Goal: Communication & Community: Participate in discussion

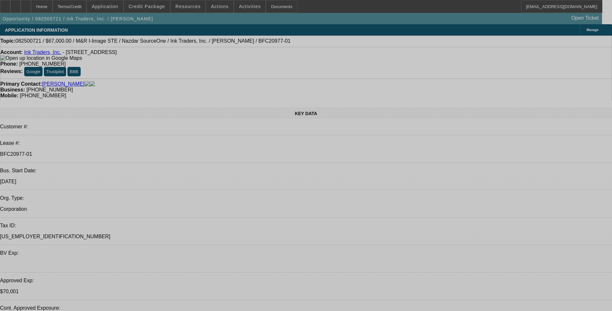
select select "0"
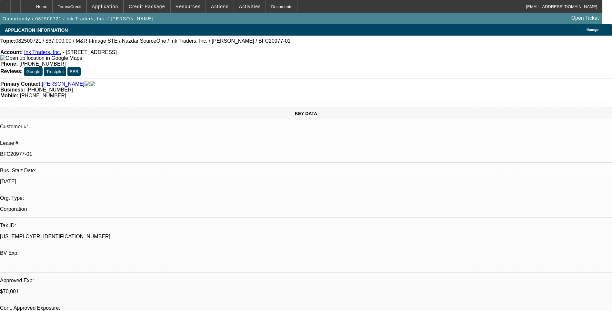
select select "2"
select select "0.1"
select select "0"
select select "2"
select select "0.1"
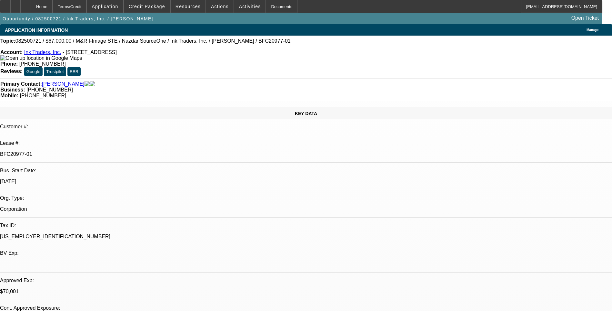
select select "0"
select select "2"
select select "0.1"
select select "1"
select select "2"
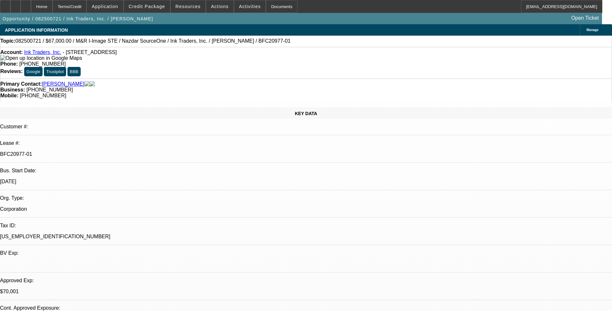
select select "4"
select select "1"
select select "2"
select select "4"
select select "1"
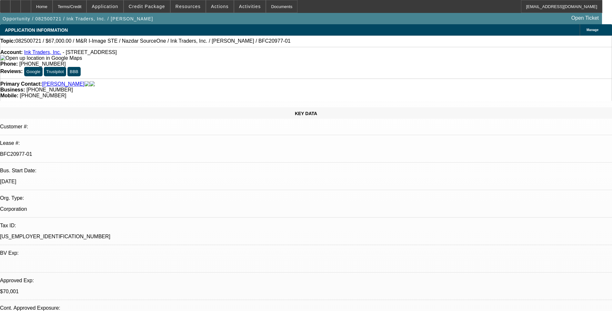
select select "2"
select select "4"
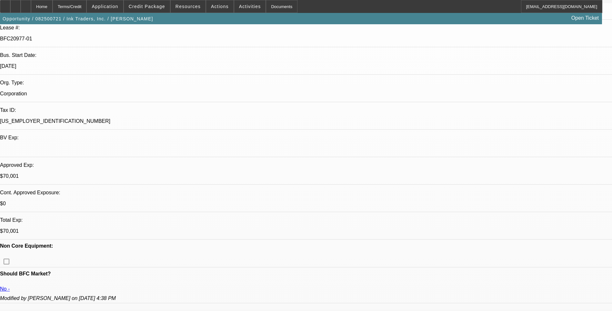
scroll to position [129, 0]
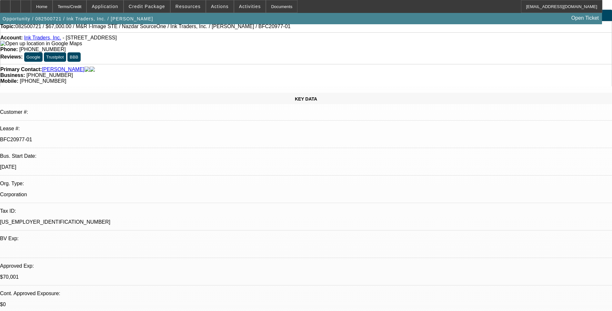
scroll to position [0, 0]
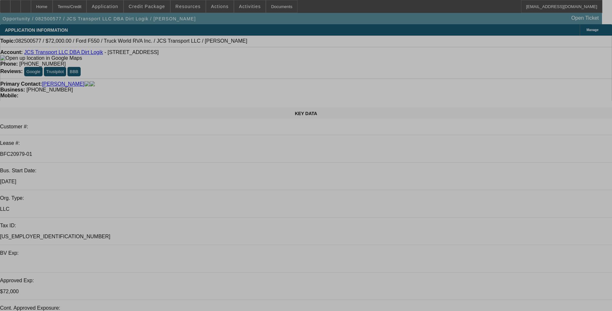
select select "0"
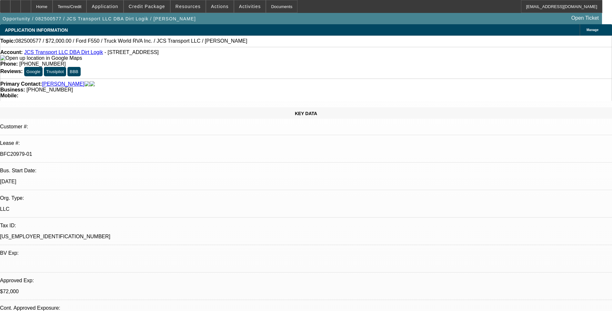
select select "0"
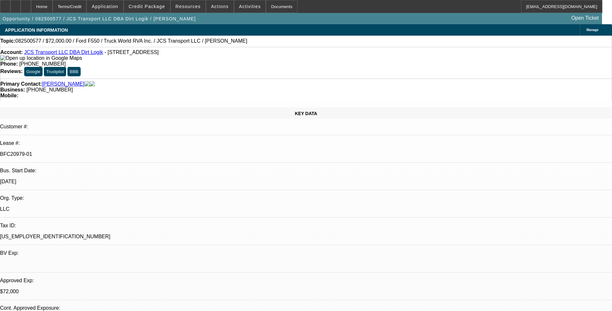
select select "0"
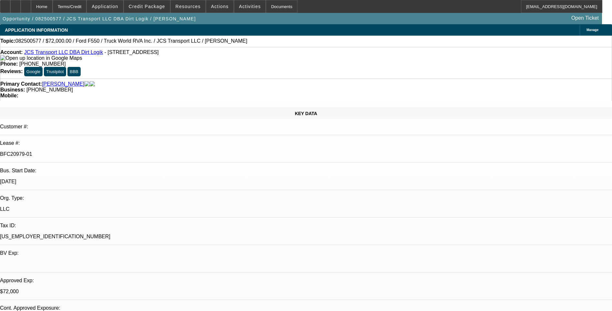
select select "0"
select select "1"
select select "6"
select select "1"
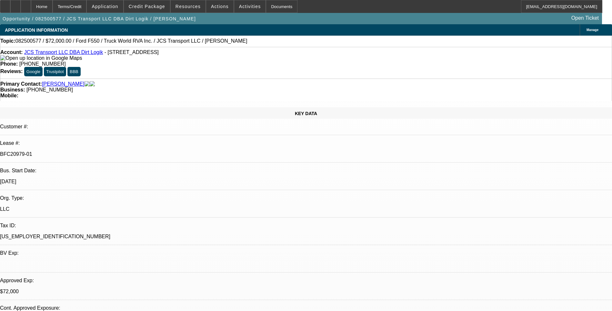
select select "1"
select select "6"
select select "1"
select select "6"
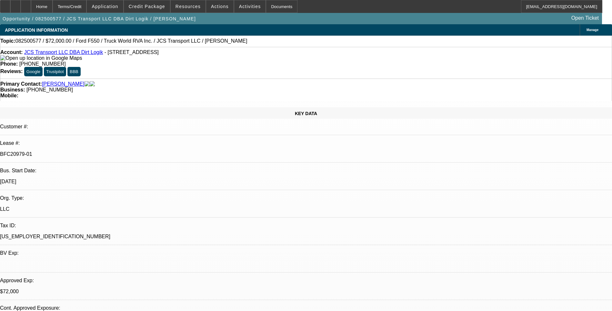
select select "1"
select select "6"
